Goal: Task Accomplishment & Management: Use online tool/utility

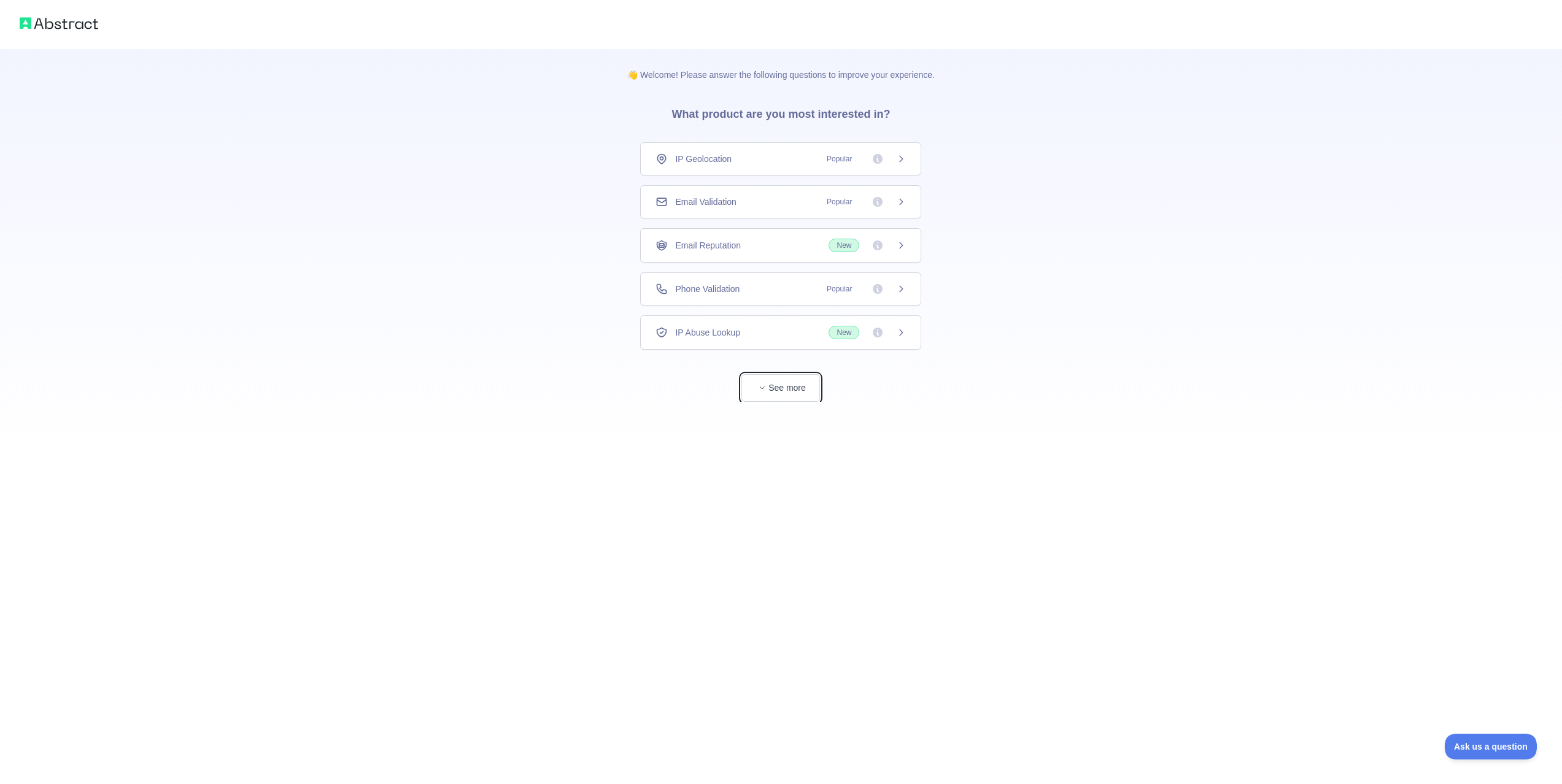
click at [766, 399] on button "See more" at bounding box center [780, 388] width 79 height 28
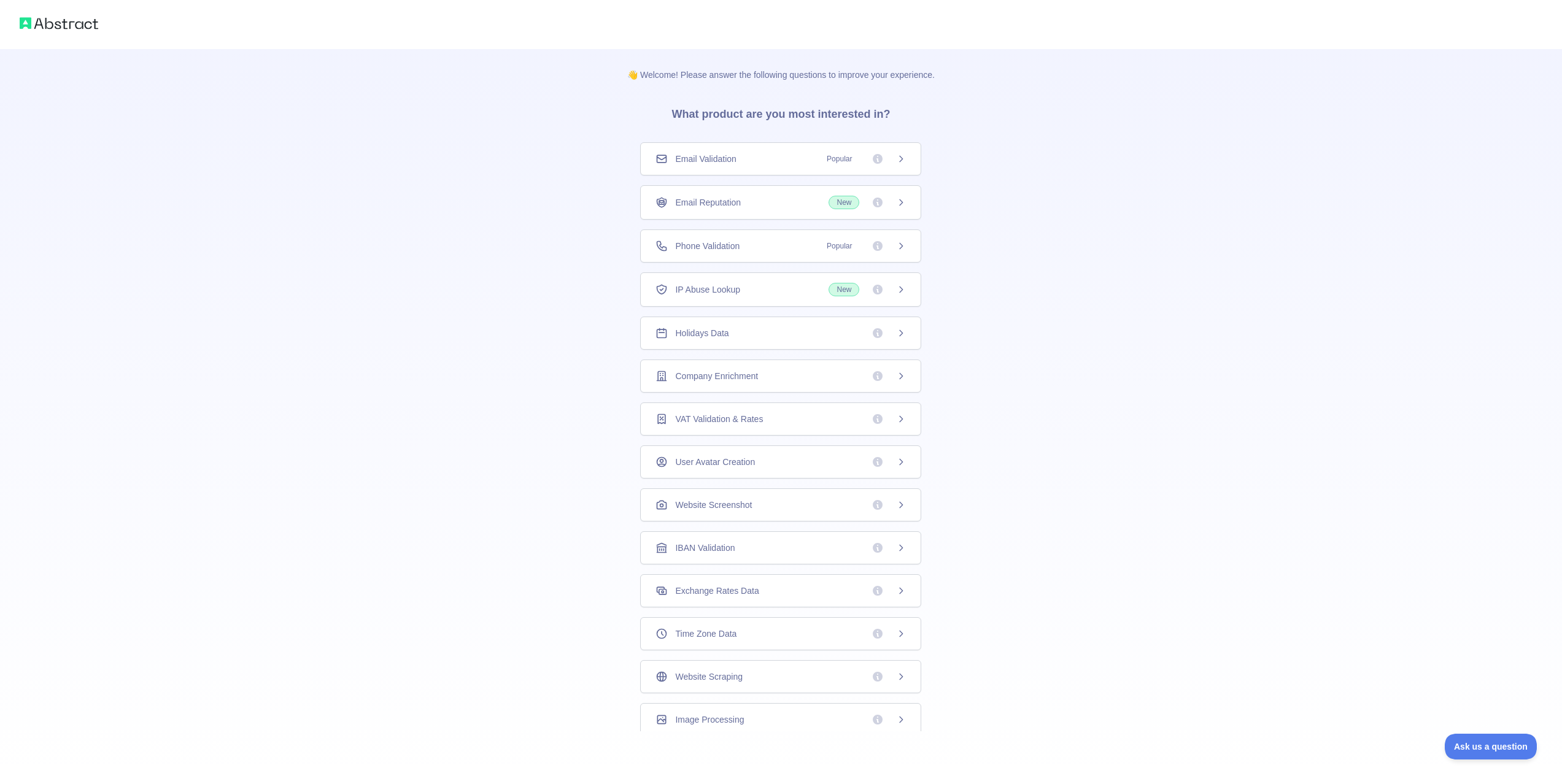
scroll to position [48, 0]
click at [855, 495] on div "Website Screenshot" at bounding box center [780, 500] width 250 height 12
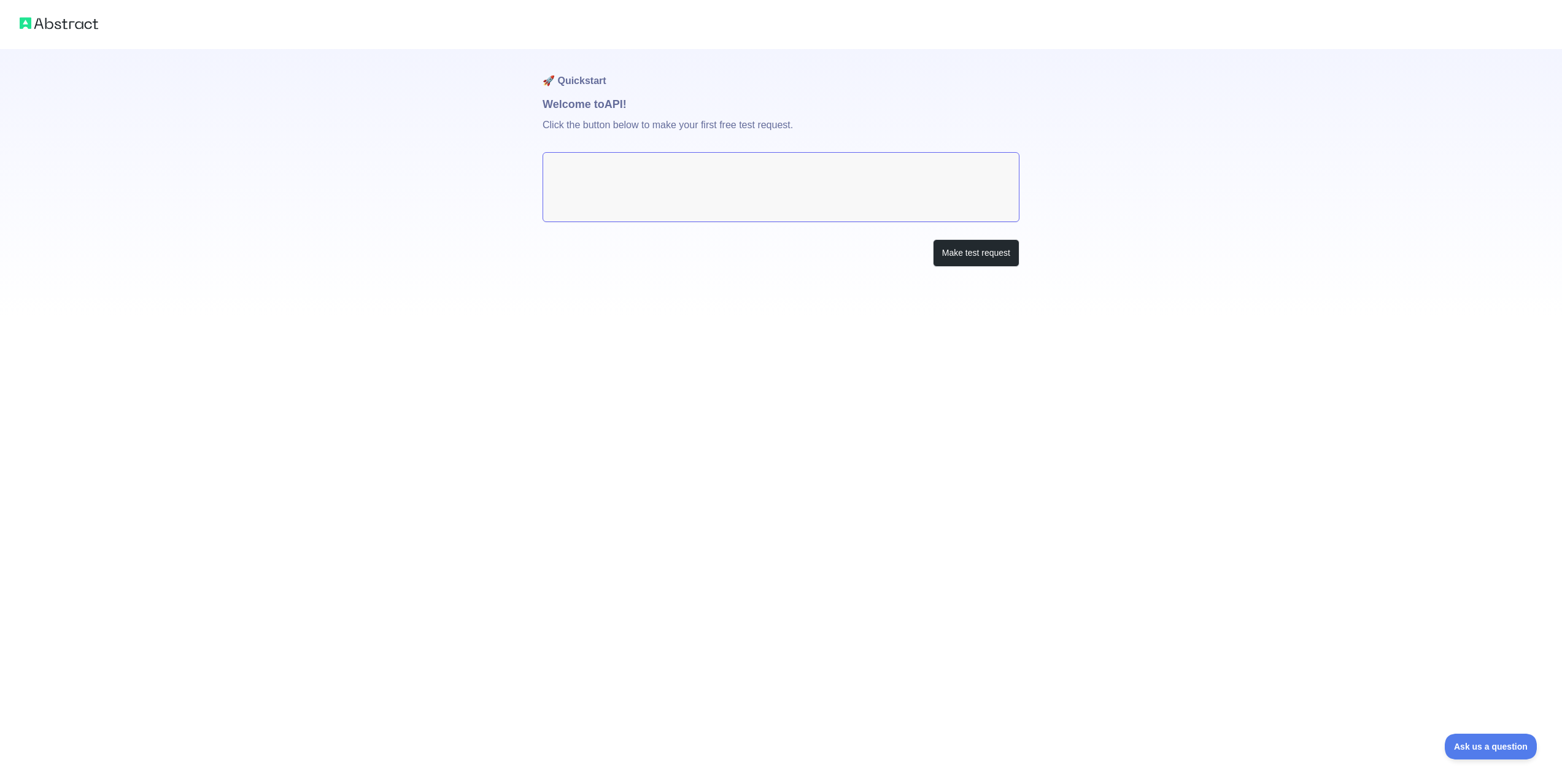
click at [659, 206] on textarea at bounding box center [780, 187] width 477 height 70
click at [1003, 254] on button "Make test request" at bounding box center [976, 253] width 87 height 28
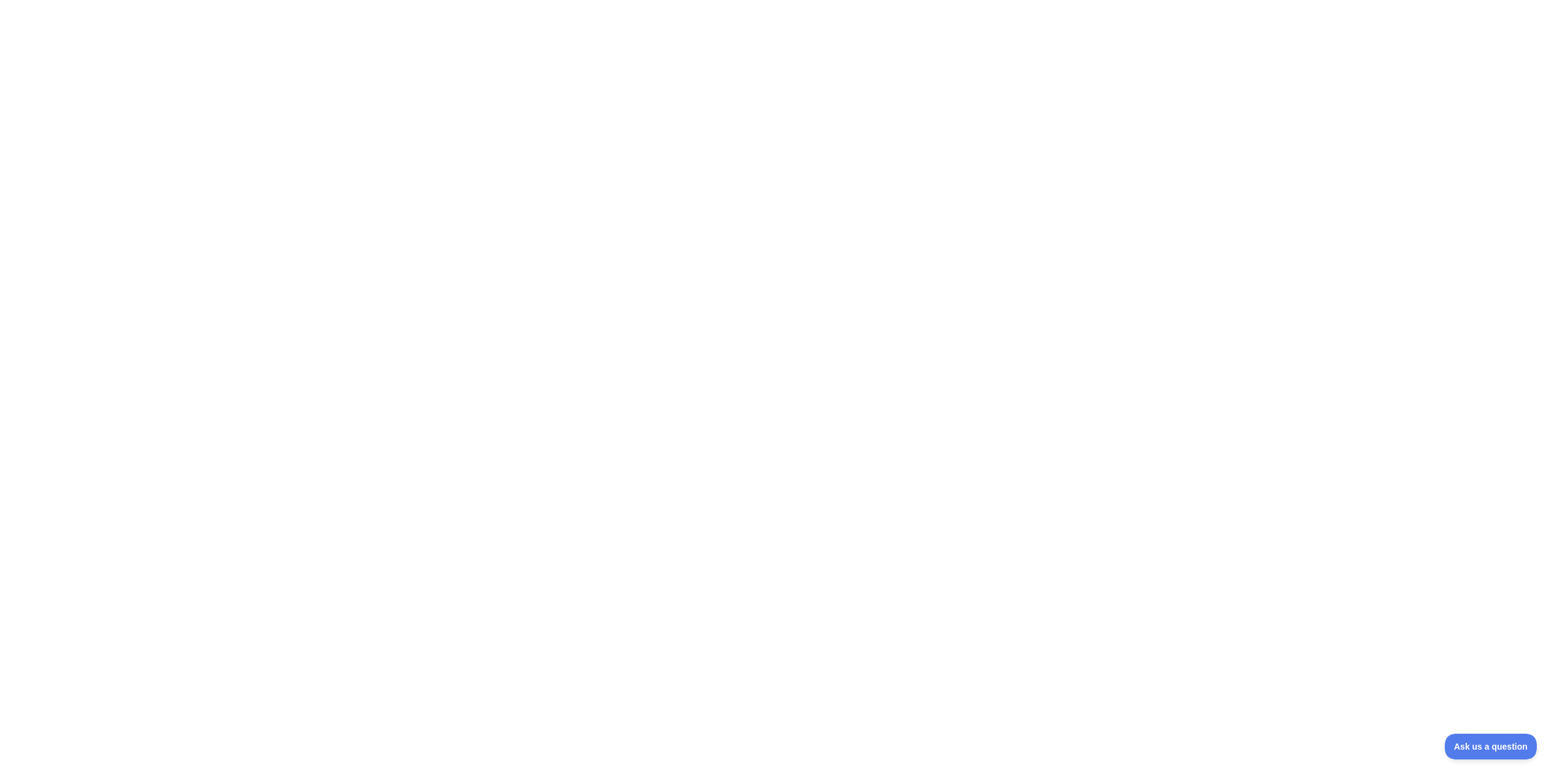
drag, startPoint x: 1204, startPoint y: 473, endPoint x: 1190, endPoint y: 453, distance: 24.4
click at [1195, 456] on div at bounding box center [781, 392] width 1562 height 784
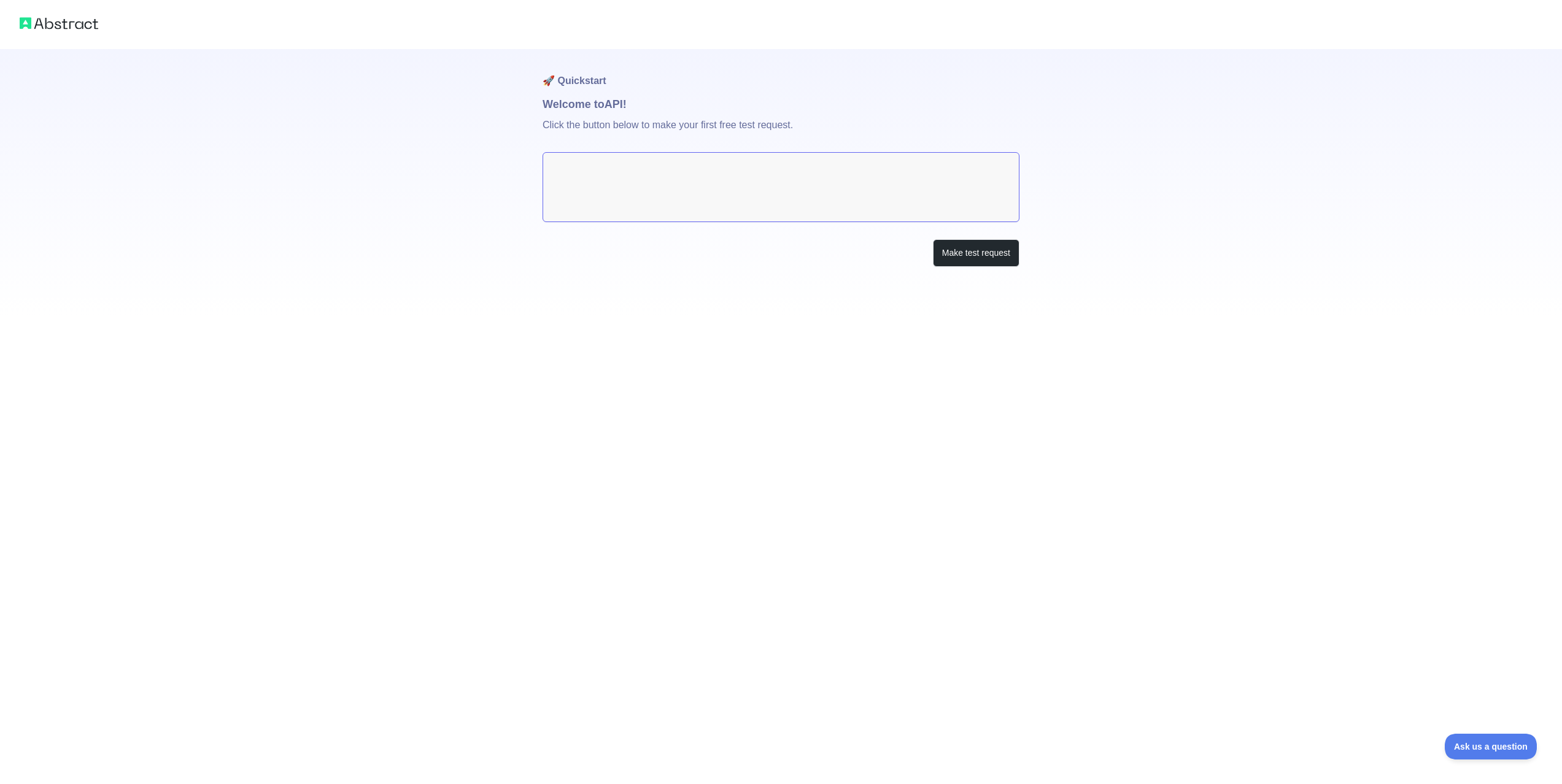
click at [775, 197] on textarea at bounding box center [780, 187] width 477 height 70
click at [638, 142] on p "Click the button below to make your first free test request." at bounding box center [780, 133] width 477 height 40
click at [629, 128] on p "Click the button below to make your first free test request." at bounding box center [780, 133] width 477 height 40
click at [971, 252] on button "Make test request" at bounding box center [976, 253] width 87 height 28
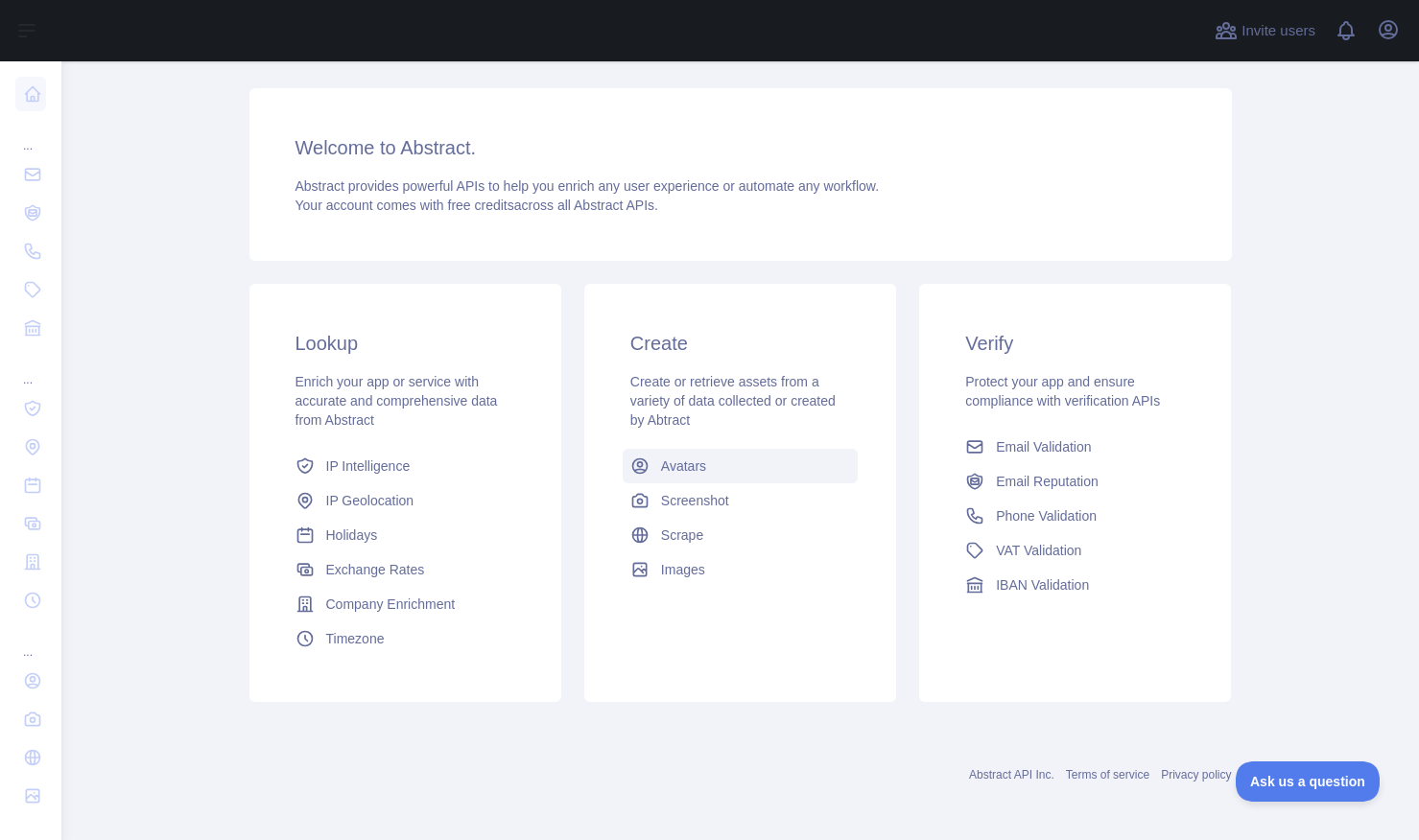
scroll to position [115, 0]
click at [730, 493] on link "Screenshot" at bounding box center [739, 497] width 235 height 35
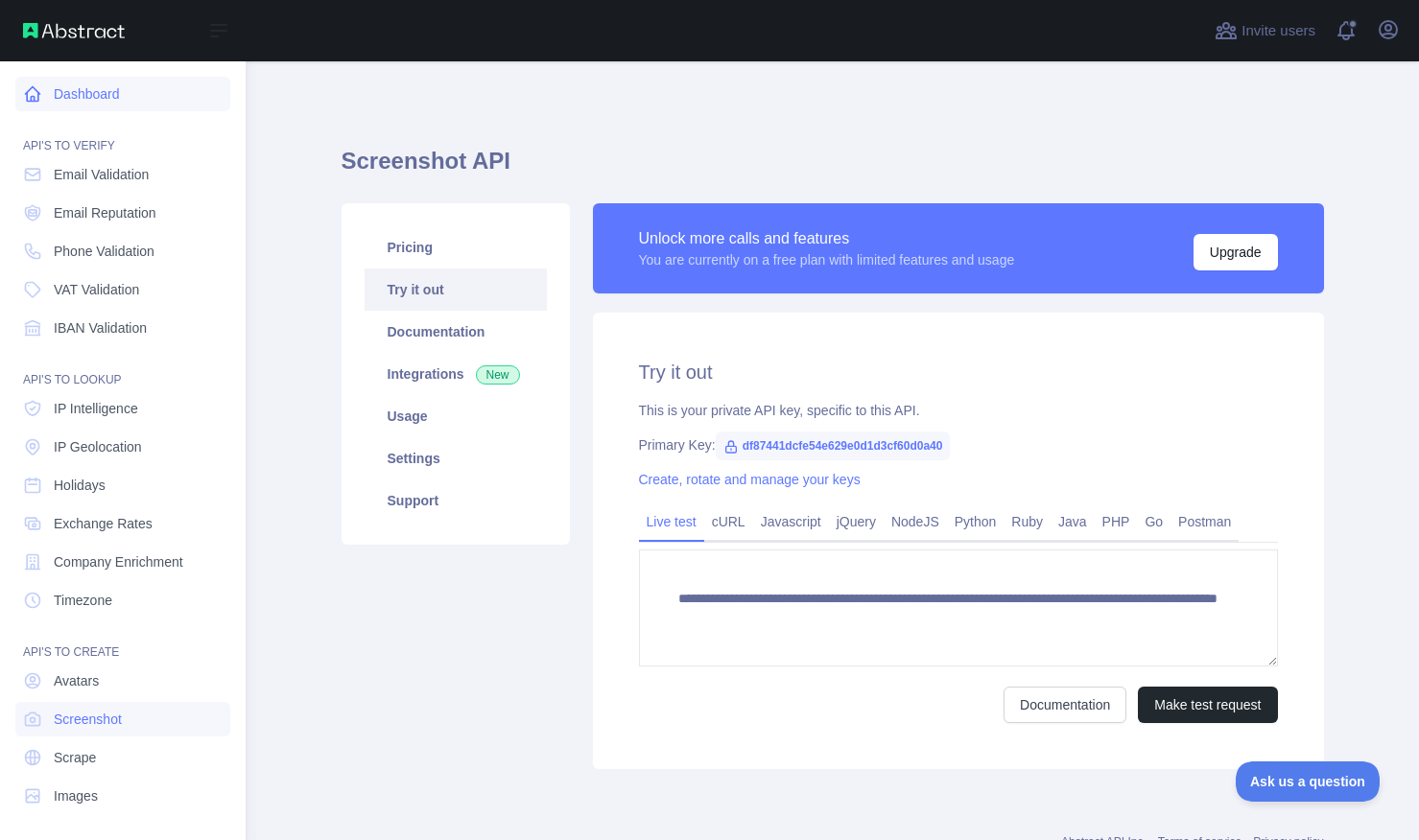
click at [111, 107] on link "Dashboard" at bounding box center [123, 94] width 215 height 35
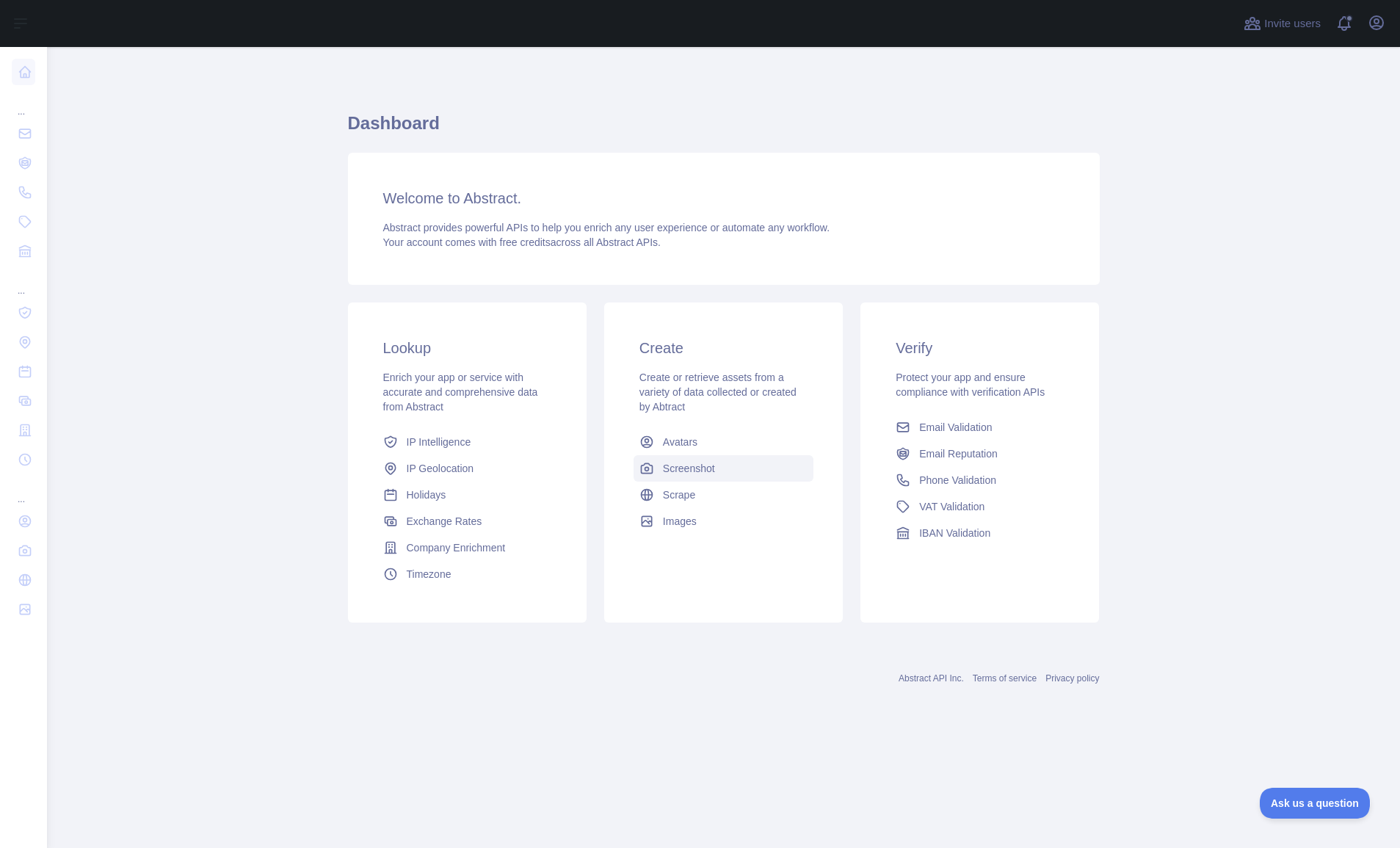
click at [671, 474] on span "Screenshot" at bounding box center [689, 468] width 52 height 15
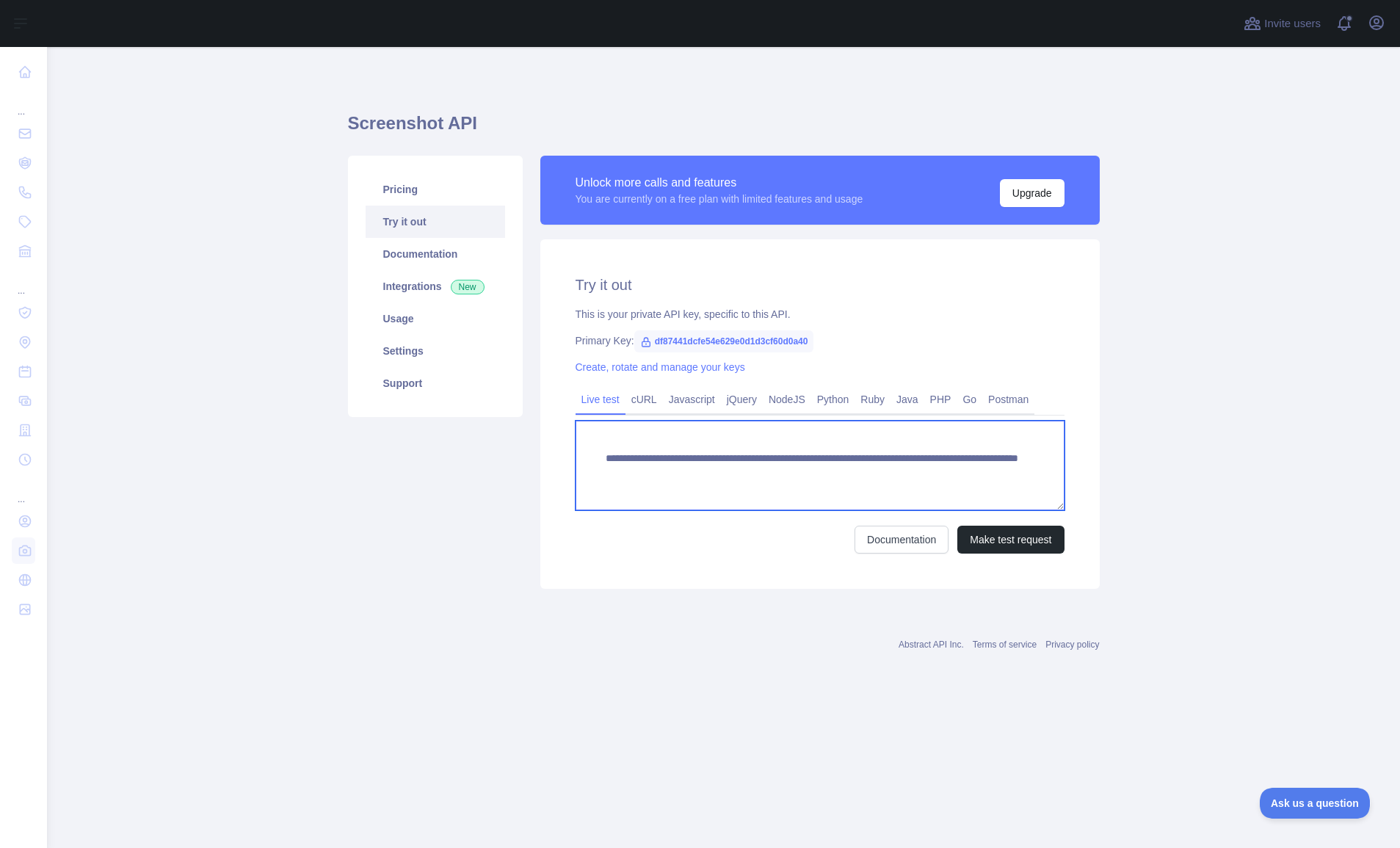
click at [767, 460] on textarea "**********" at bounding box center [819, 465] width 489 height 90
click at [649, 397] on link "cURL" at bounding box center [644, 400] width 38 height 24
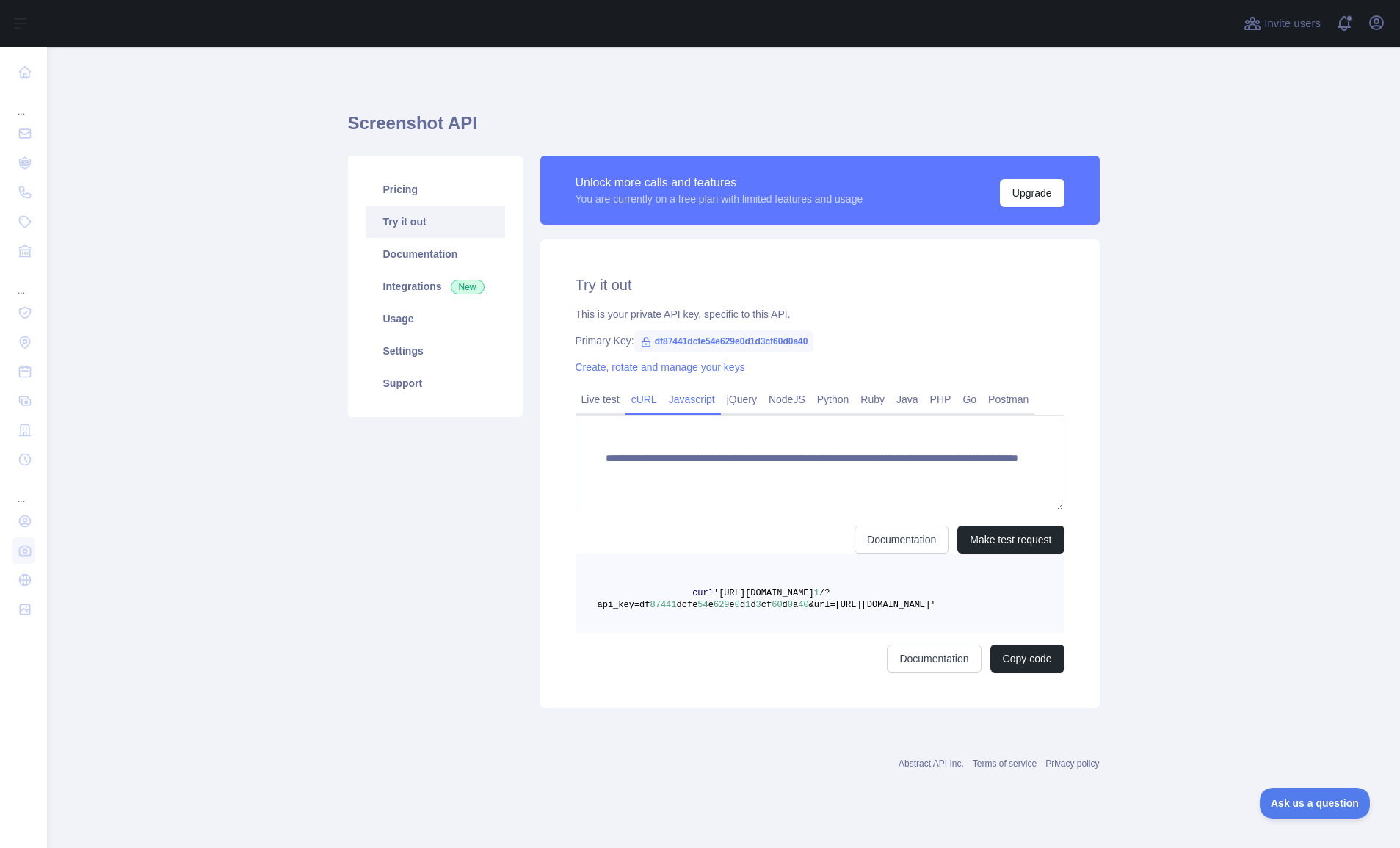
click at [687, 396] on link "Javascript" at bounding box center [691, 400] width 58 height 24
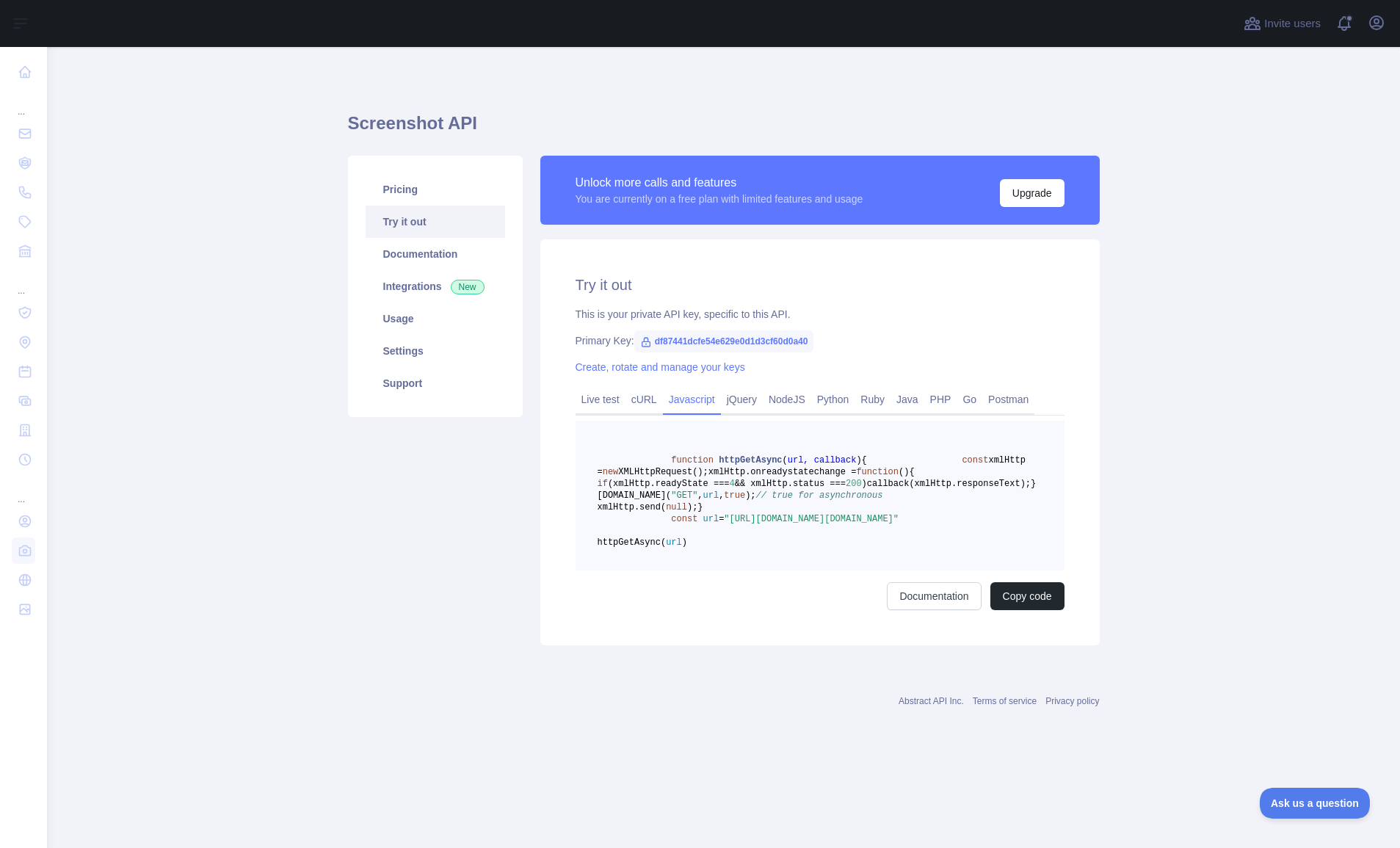
click at [721, 397] on link "Javascript" at bounding box center [691, 400] width 58 height 24
click at [582, 412] on div "Live test" at bounding box center [600, 403] width 50 height 23
click at [603, 402] on link "Live test" at bounding box center [600, 400] width 50 height 24
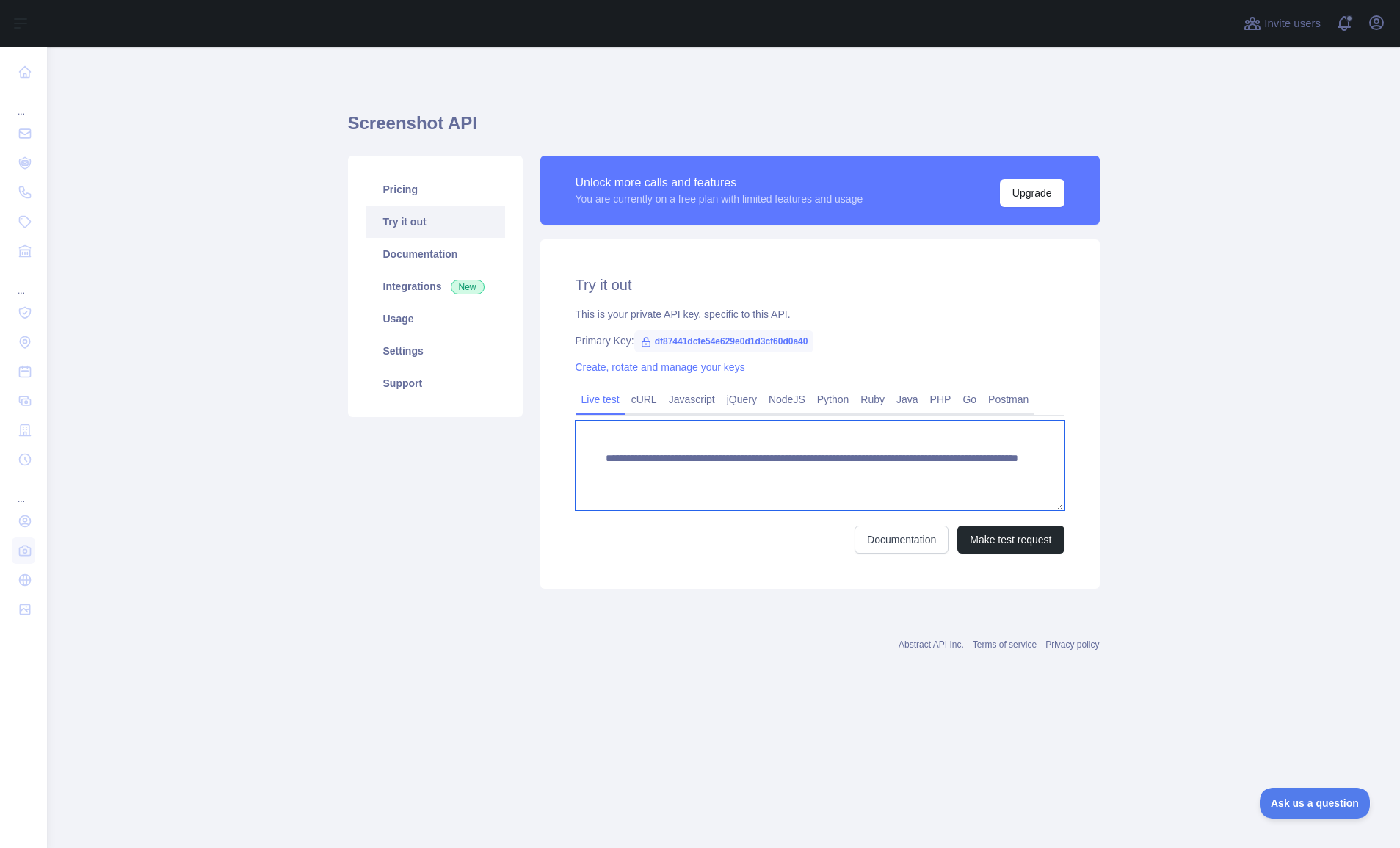
click at [906, 479] on textarea "**********" at bounding box center [819, 465] width 489 height 90
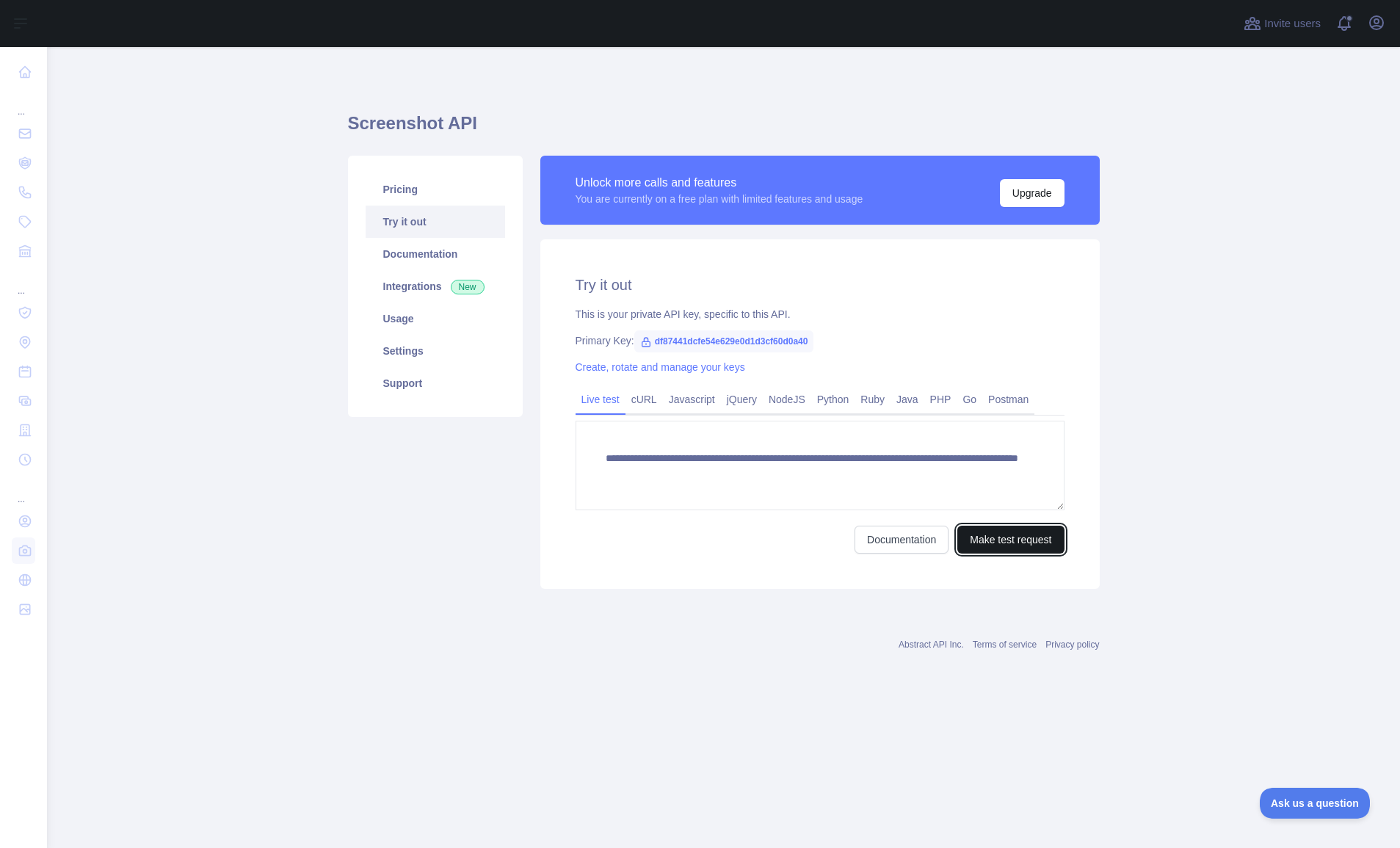
click at [1023, 553] on button "Make test request" at bounding box center [1010, 540] width 106 height 28
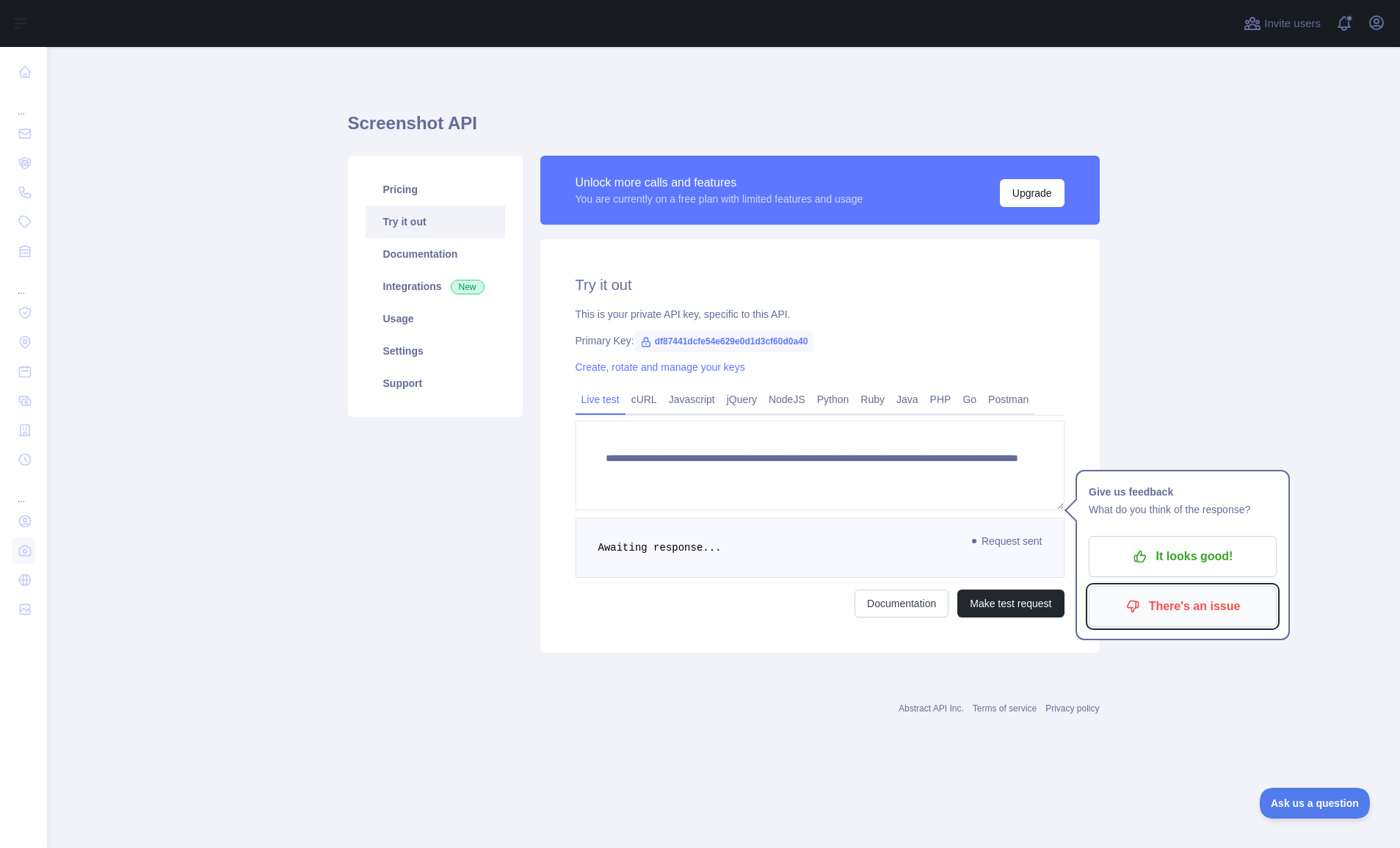
click at [1085, 608] on p "There's an issue" at bounding box center [1183, 607] width 166 height 25
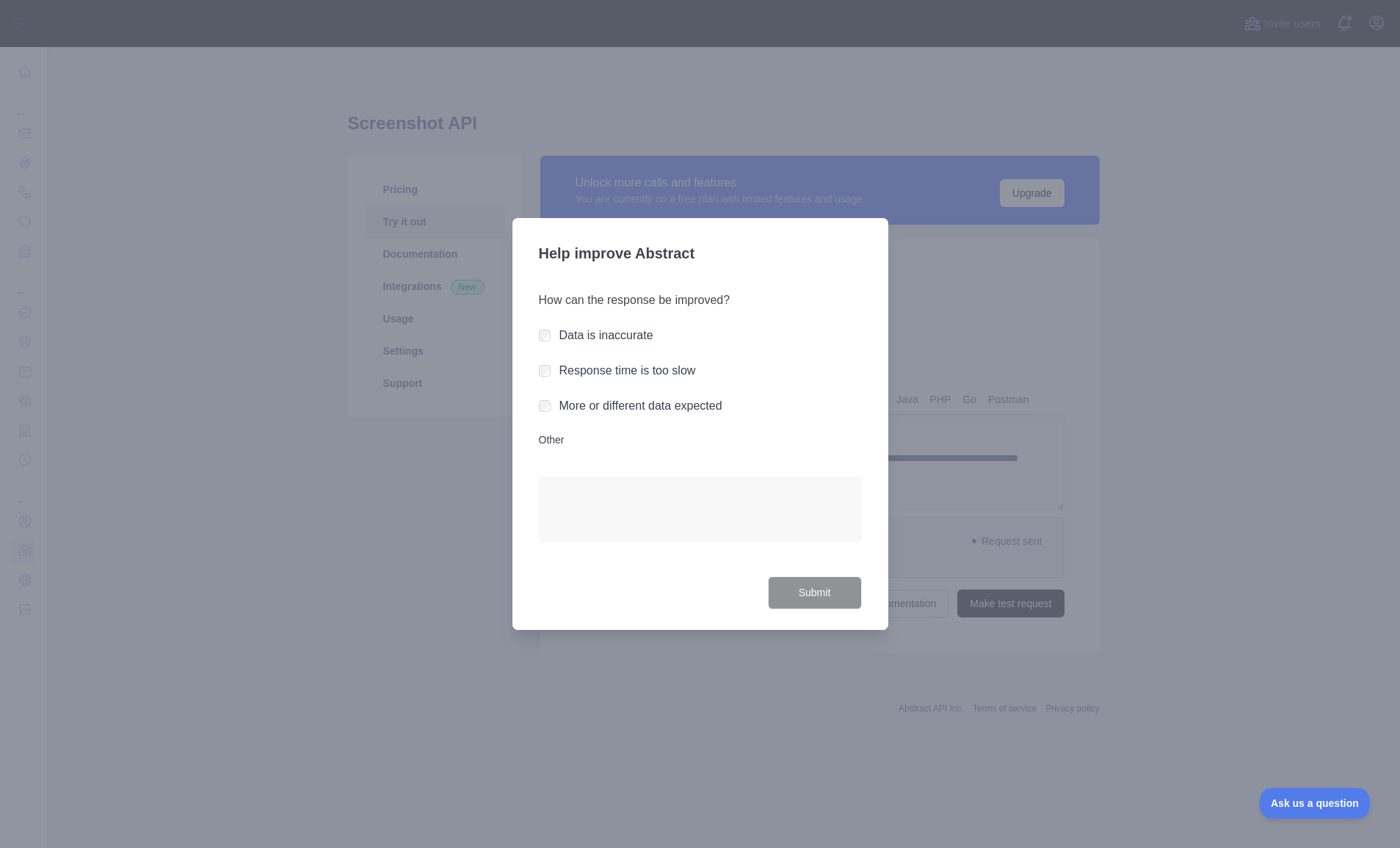
click at [731, 546] on div at bounding box center [700, 517] width 323 height 82
click at [592, 604] on div "Submit" at bounding box center [700, 593] width 323 height 33
click at [697, 642] on div at bounding box center [700, 424] width 1400 height 848
click at [592, 411] on label "More or different data expected" at bounding box center [640, 406] width 163 height 13
click at [605, 460] on div "How can the response be improved? Data is inaccurate Response time is too slow …" at bounding box center [700, 425] width 323 height 303
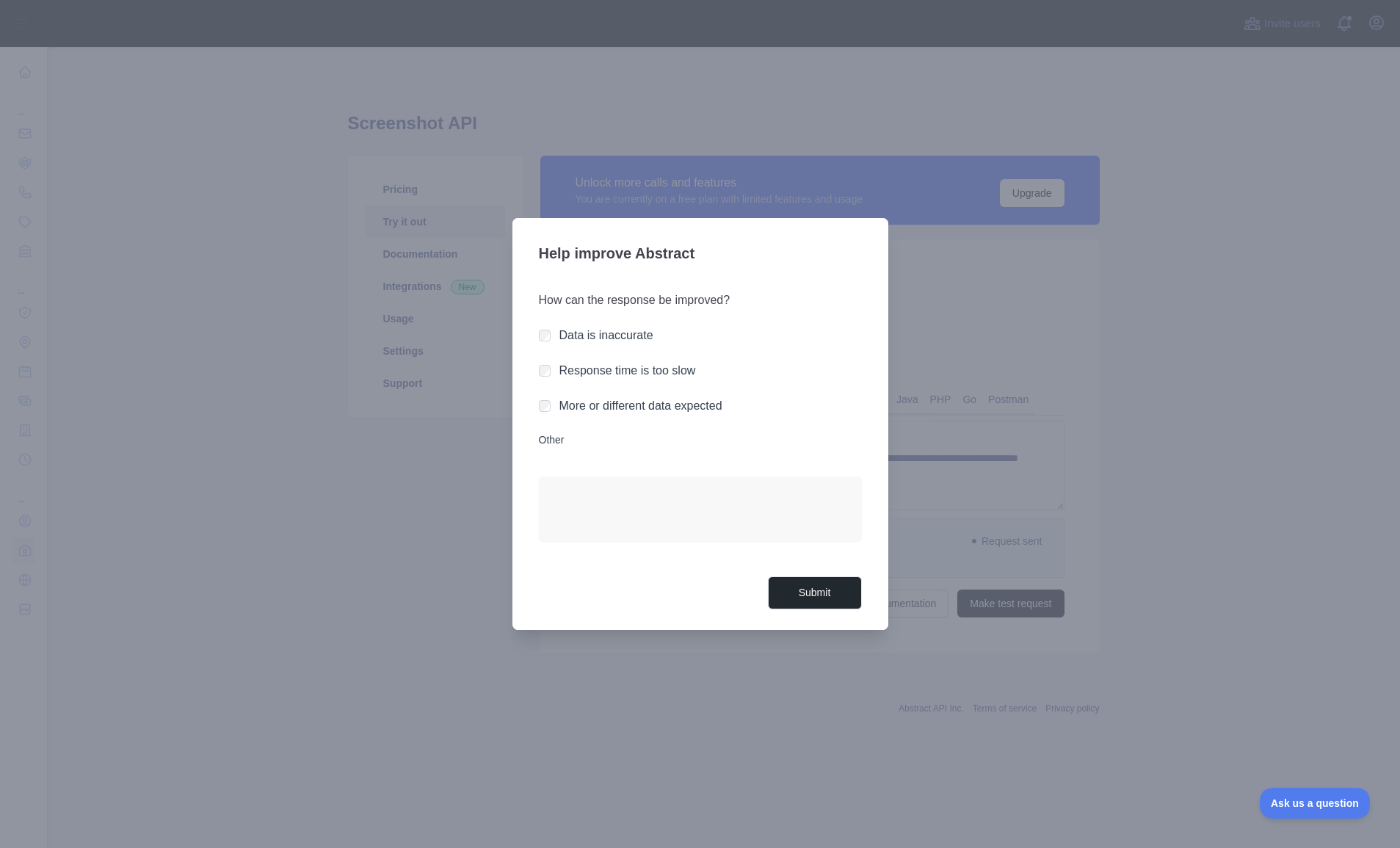
click at [583, 403] on label "More or different data expected" at bounding box center [640, 406] width 163 height 13
click at [615, 502] on textarea "Other" at bounding box center [700, 508] width 323 height 64
click at [792, 575] on div "How can the response be improved? Data is inaccurate Response time is too slow …" at bounding box center [700, 425] width 323 height 303
click at [780, 539] on div at bounding box center [700, 517] width 323 height 82
click at [776, 531] on textarea "Other" at bounding box center [700, 508] width 323 height 64
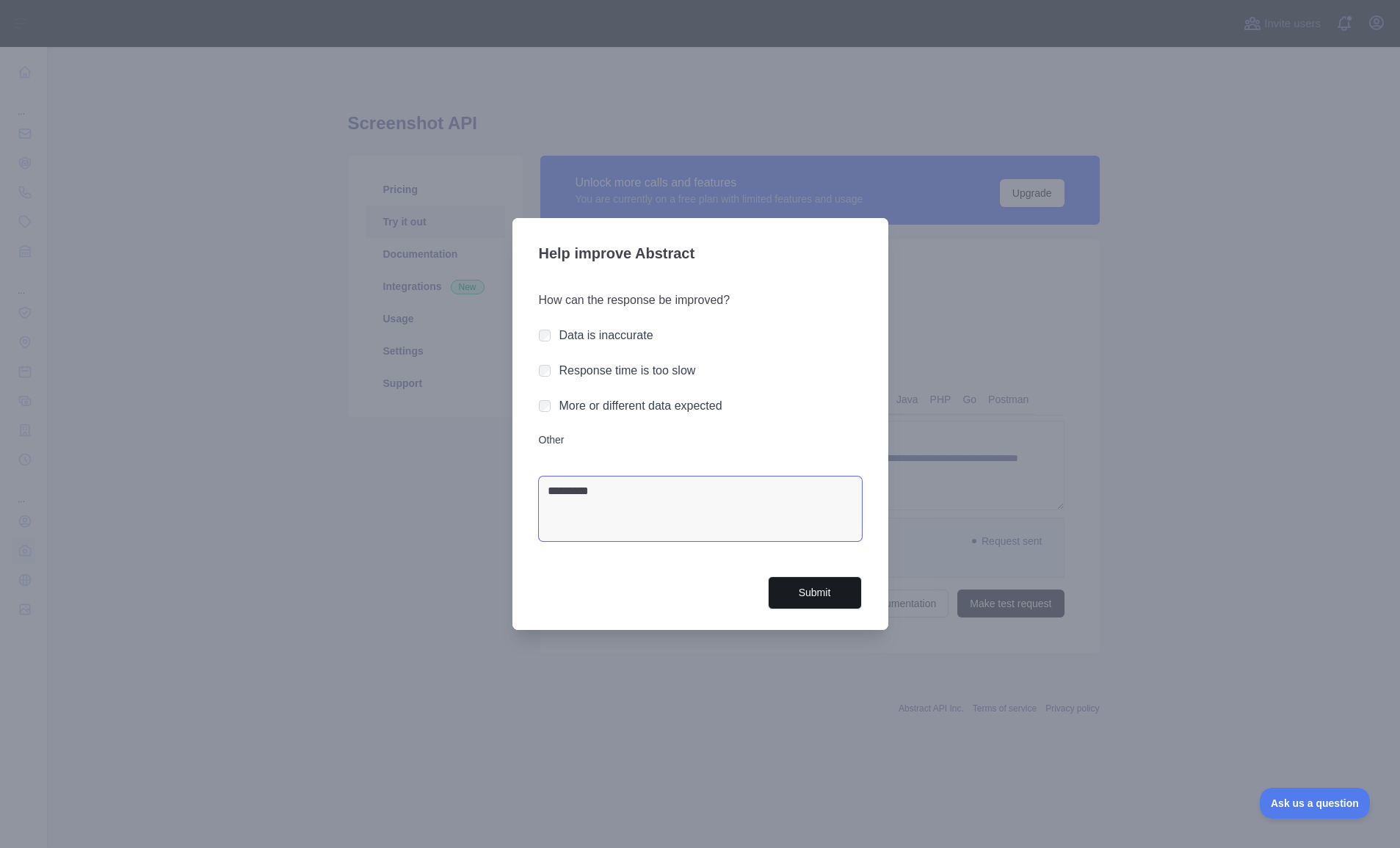
type textarea "*********"
drag, startPoint x: 818, startPoint y: 589, endPoint x: 823, endPoint y: 571, distance: 18.7
click at [819, 588] on button "Submit" at bounding box center [814, 593] width 94 height 33
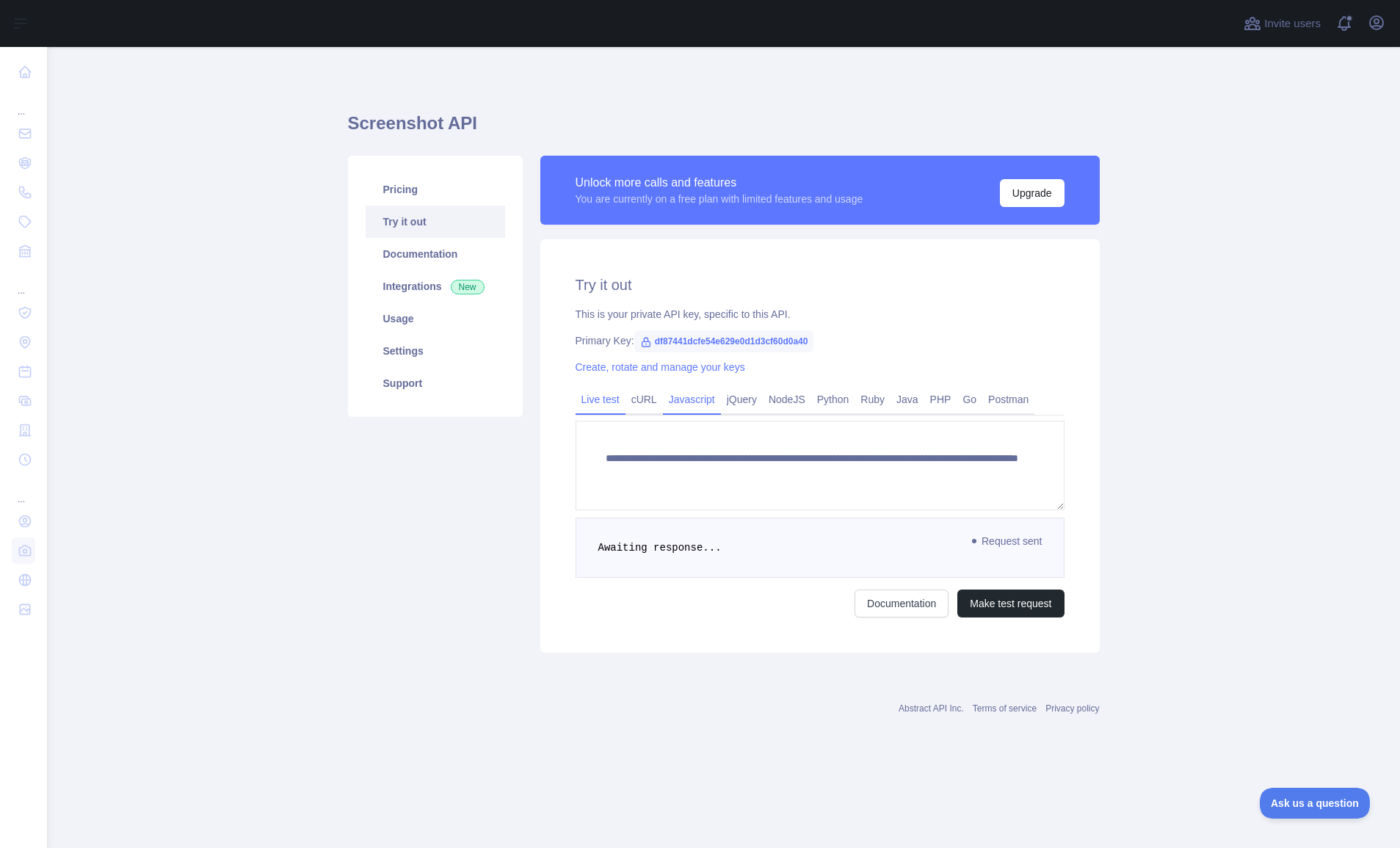
click at [683, 414] on div "Javascript" at bounding box center [691, 403] width 58 height 23
click at [683, 406] on link "Javascript" at bounding box center [691, 400] width 58 height 24
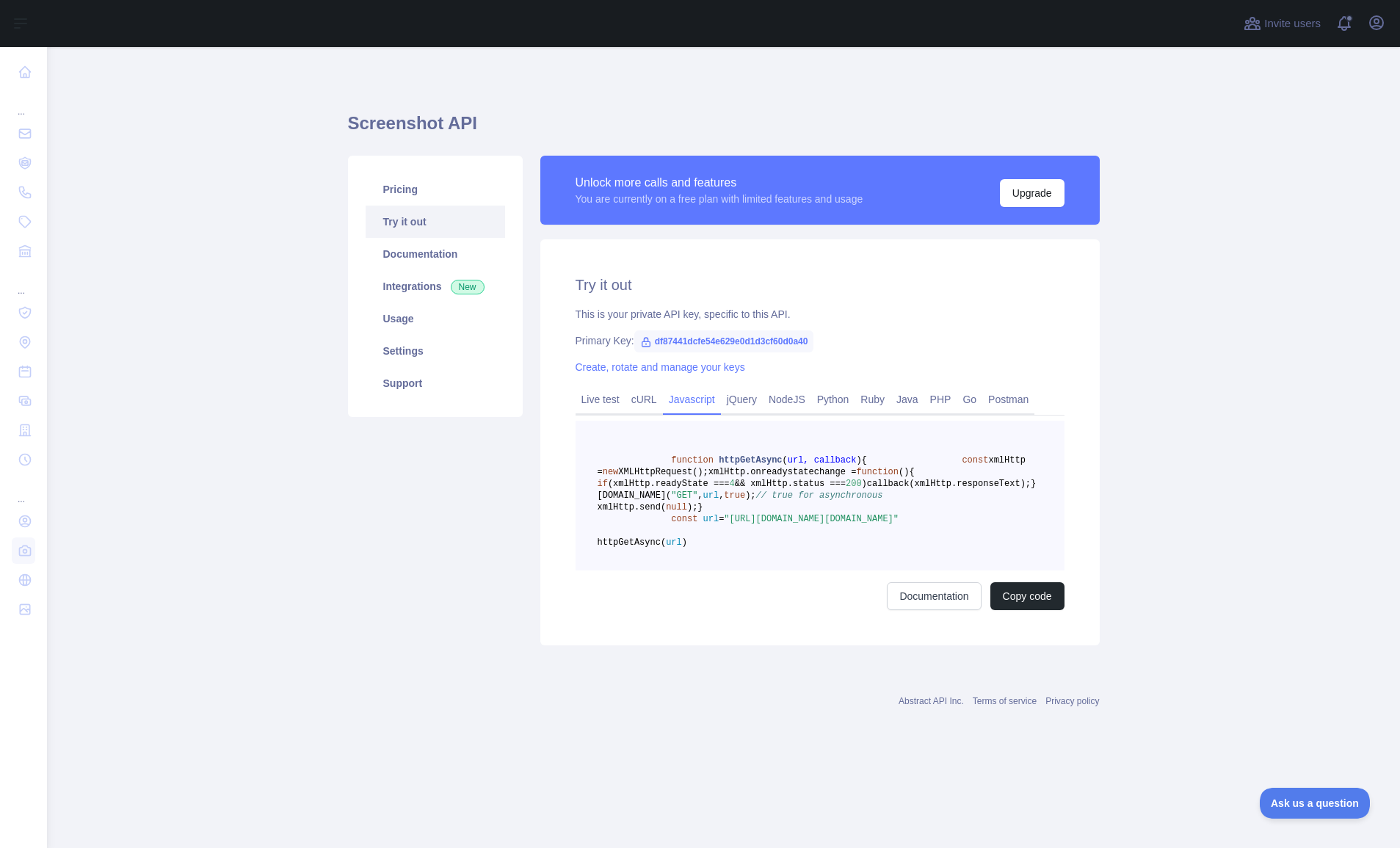
click at [724, 525] on span "=" at bounding box center [721, 519] width 5 height 10
click at [765, 525] on span ""[URL][DOMAIN_NAME][DOMAIN_NAME]"" at bounding box center [811, 519] width 175 height 10
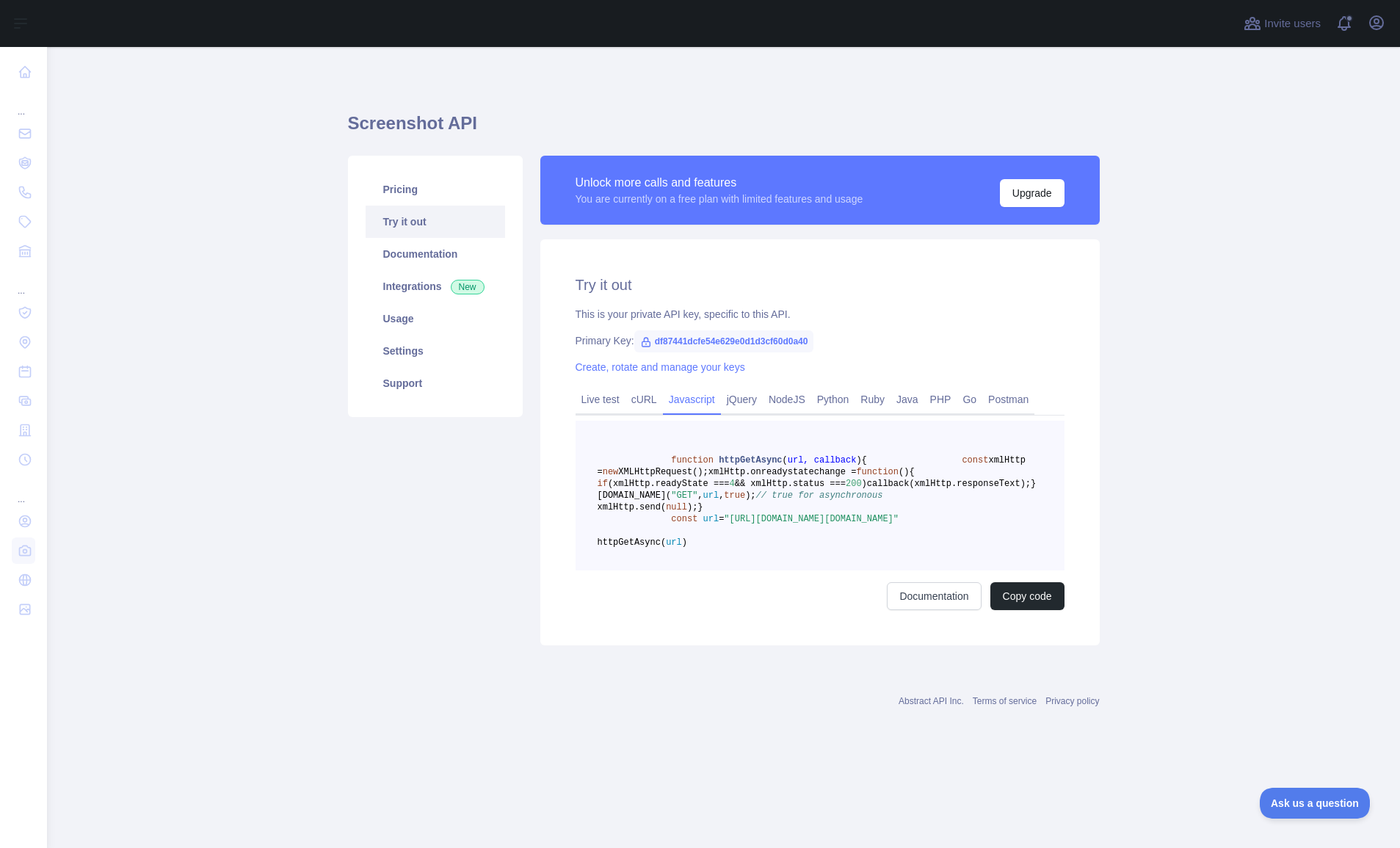
click at [760, 525] on span ""[URL][DOMAIN_NAME][DOMAIN_NAME]"" at bounding box center [811, 519] width 175 height 10
drag, startPoint x: 734, startPoint y: 578, endPoint x: 1005, endPoint y: 599, distance: 271.8
click at [1005, 571] on pre "function httpGetAsync ( url, callback ) { const xmlHttp = new XMLHttpRequest();…" at bounding box center [819, 496] width 489 height 149
copy span ""[URL][DOMAIN_NAME][DOMAIN_NAME]""
click at [867, 489] on span "callback(xmlHttp.responseText);" at bounding box center [948, 484] width 163 height 10
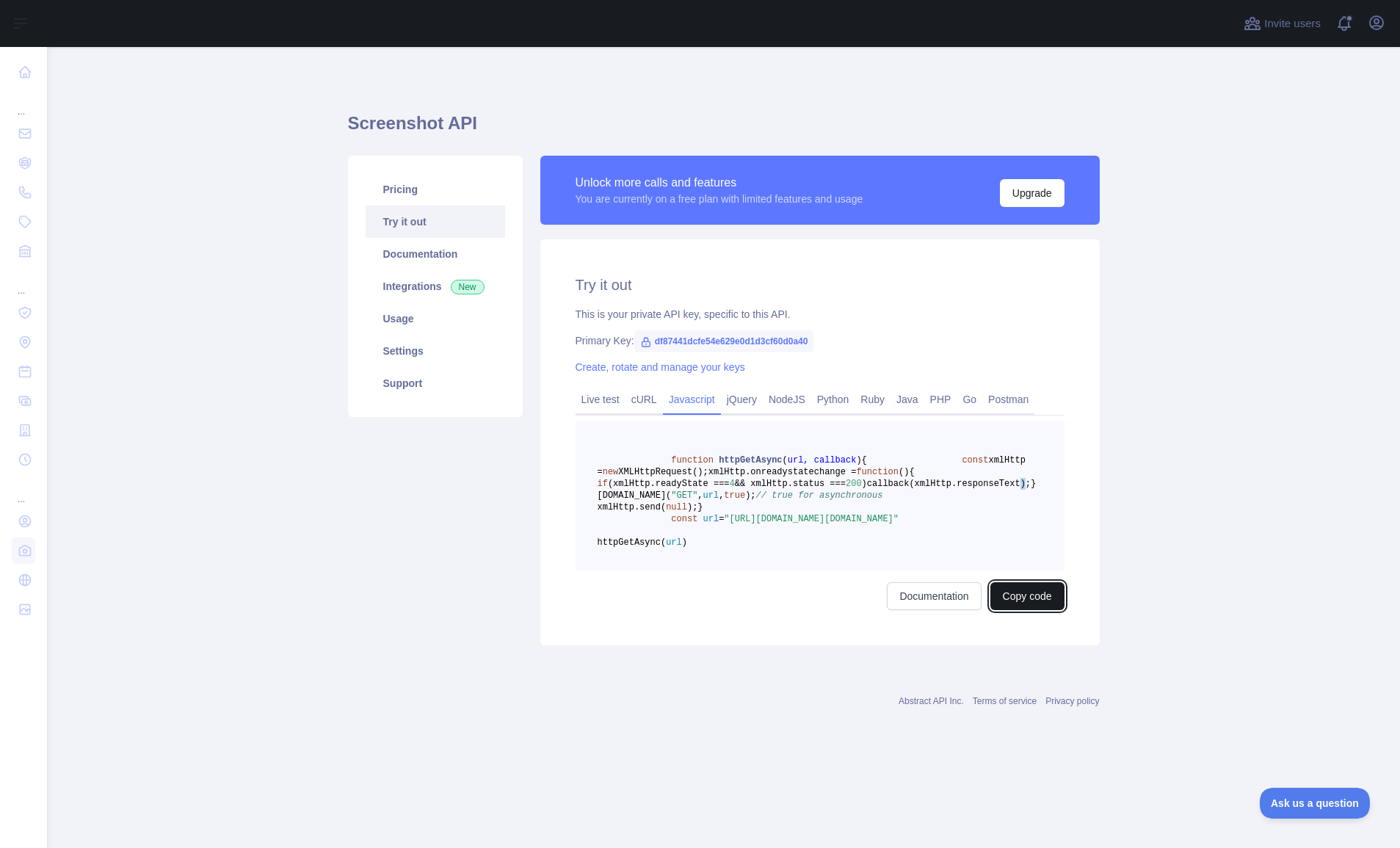
click at [1020, 610] on button "Copy code" at bounding box center [1027, 596] width 74 height 28
click at [943, 466] on pre "function httpGetAsync ( url, callback ) { const xmlHttp = new XMLHttpRequest();…" at bounding box center [819, 496] width 489 height 149
click at [706, 367] on link "Create, rotate and manage your keys" at bounding box center [660, 367] width 169 height 12
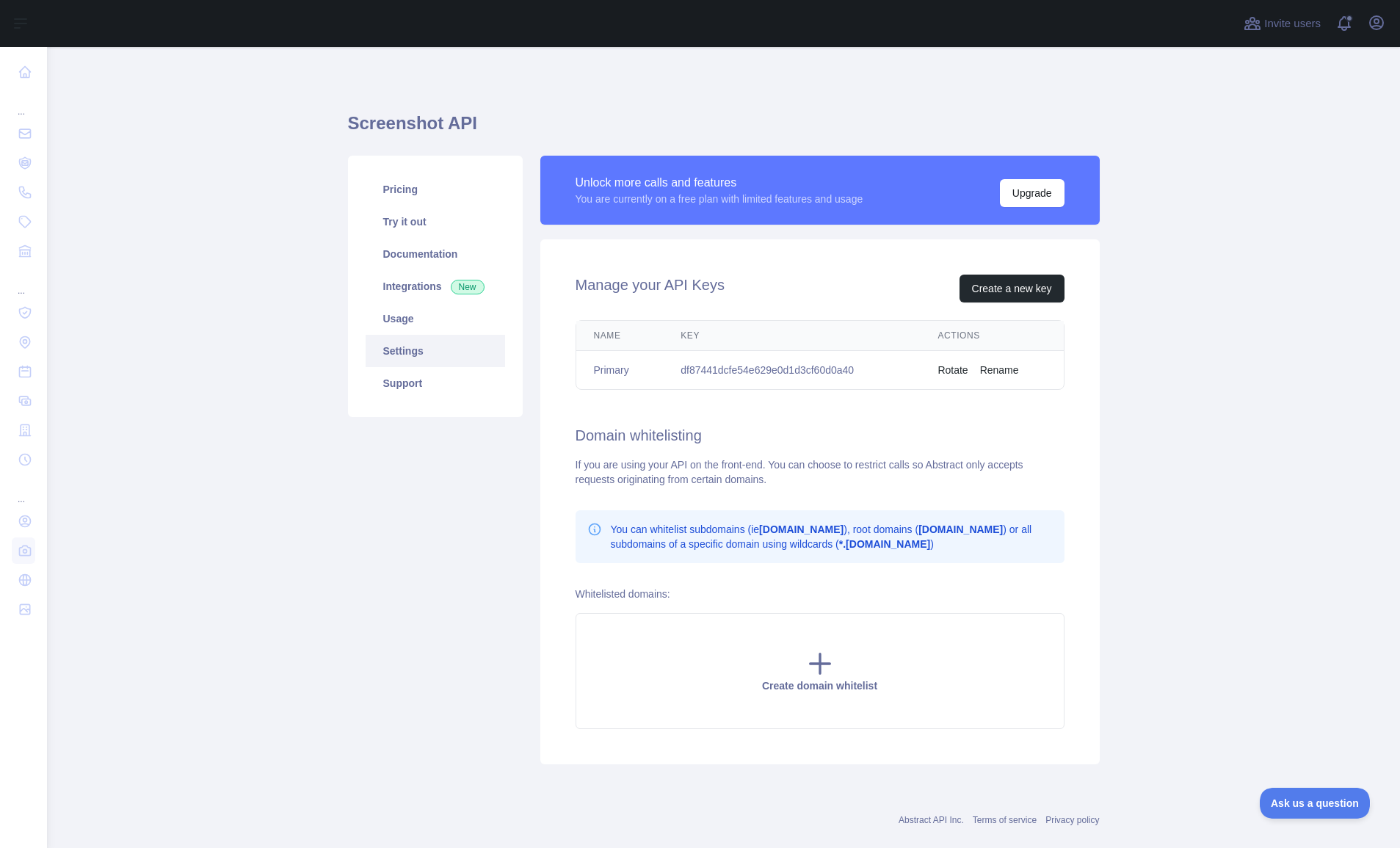
click at [813, 370] on td "df87441dcfe54e629e0d1d3cf60d0a40" at bounding box center [791, 370] width 257 height 39
click at [812, 373] on td "df87441dcfe54e629e0d1d3cf60d0a40" at bounding box center [791, 370] width 257 height 39
click at [799, 374] on td "df87441dcfe54e629e0d1d3cf60d0a40" at bounding box center [791, 370] width 257 height 39
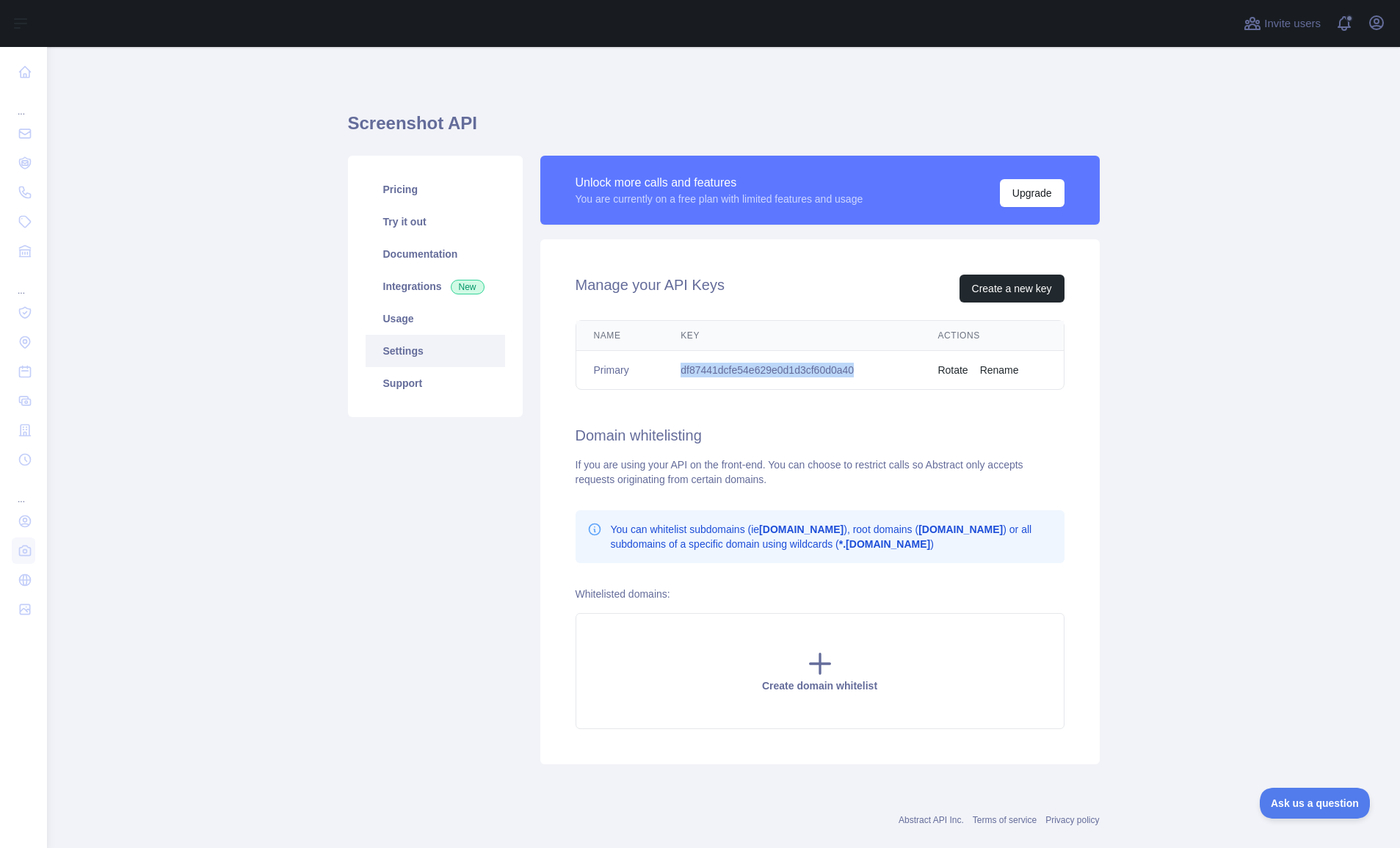
copy td "df87441dcfe54e629e0d1d3cf60d0a40"
